Goal: Navigation & Orientation: Find specific page/section

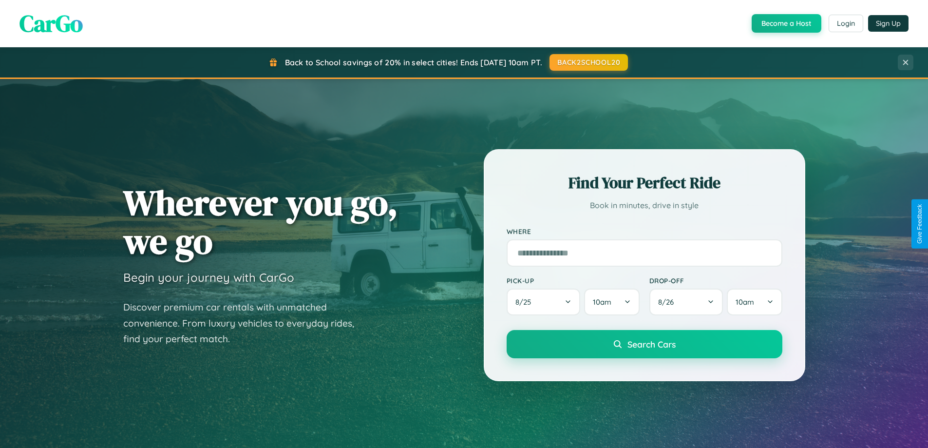
scroll to position [670, 0]
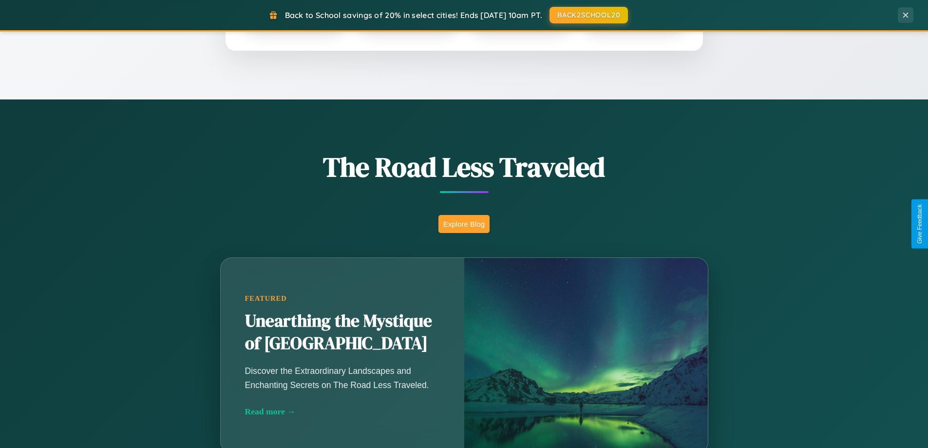
click at [464, 224] on button "Explore Blog" at bounding box center [463, 224] width 51 height 18
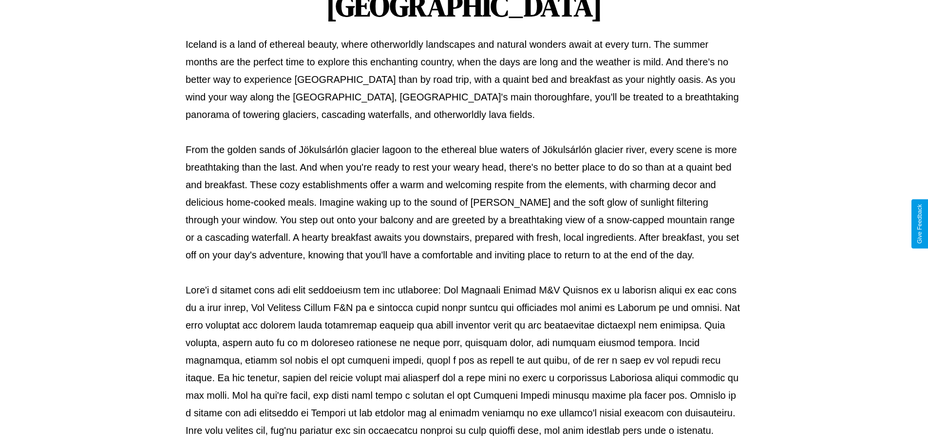
scroll to position [315, 0]
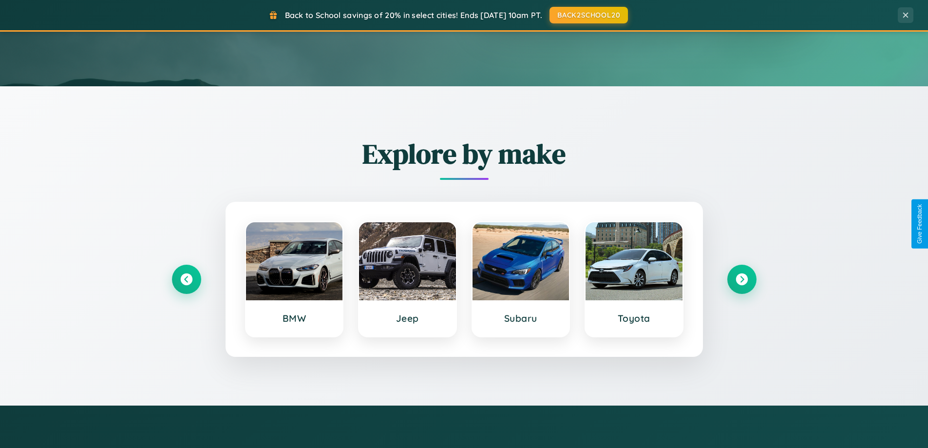
scroll to position [324, 0]
